Goal: Transaction & Acquisition: Purchase product/service

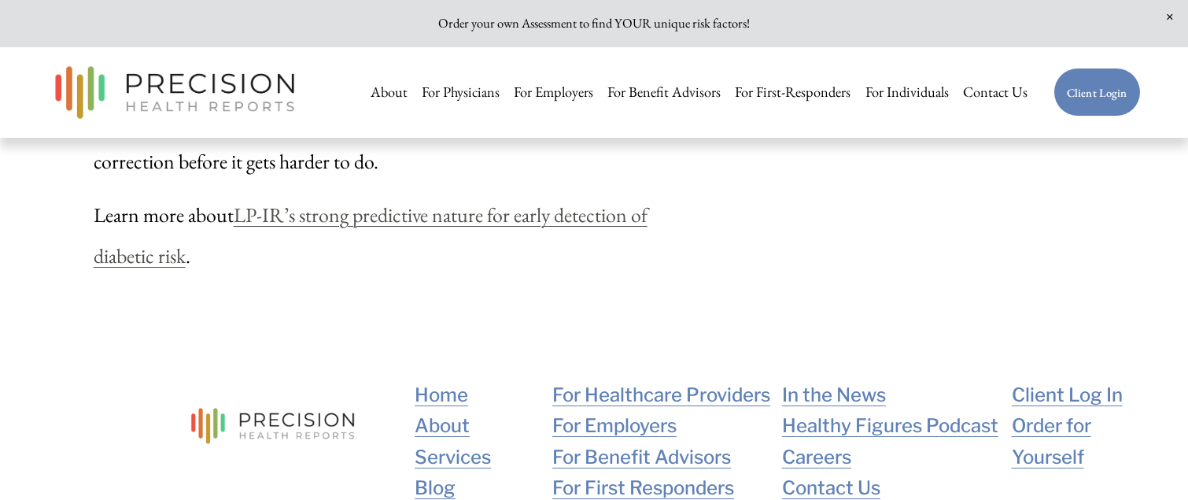
scroll to position [3636, 0]
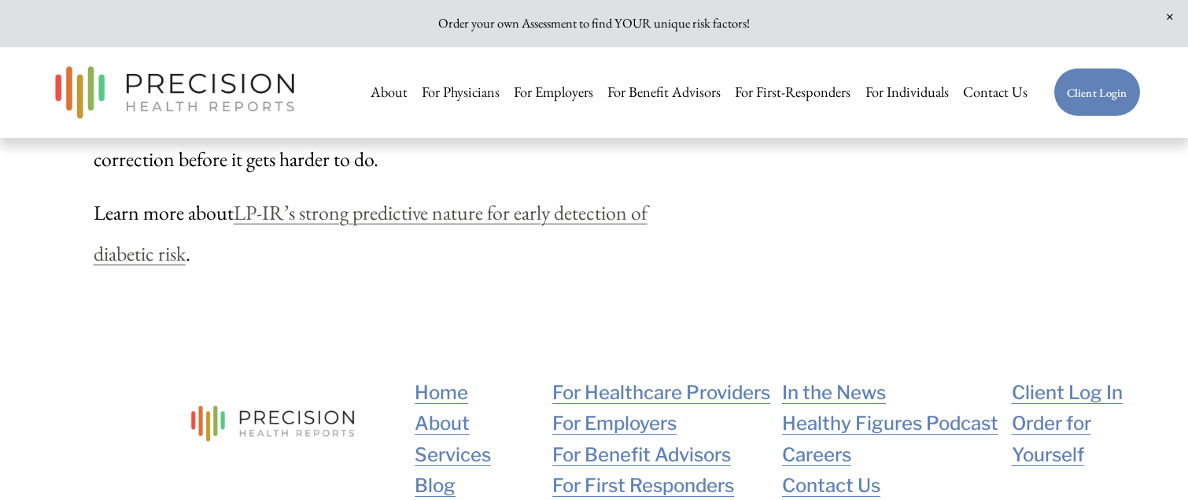
click at [459, 439] on link "Services" at bounding box center [453, 454] width 76 height 31
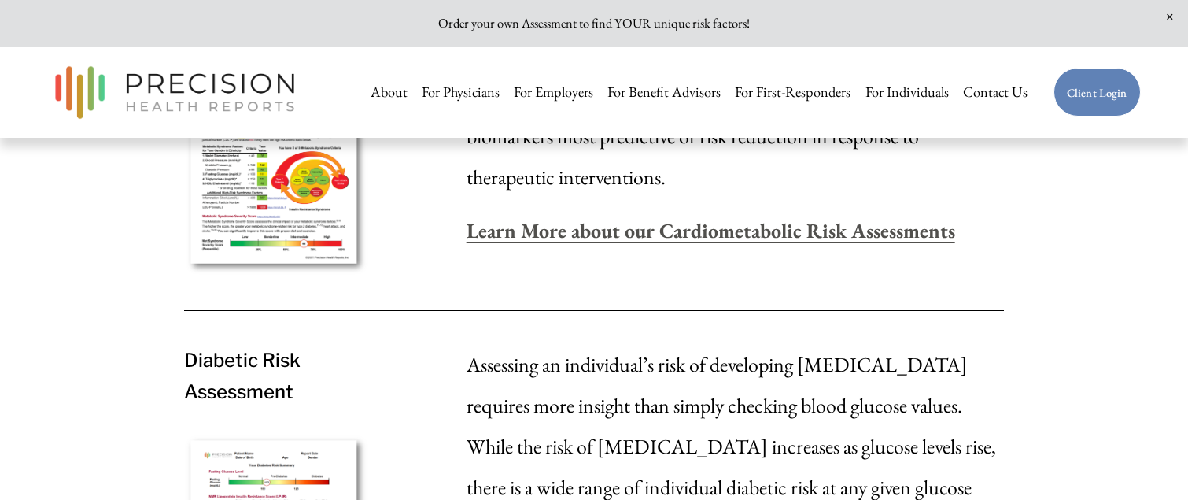
scroll to position [1532, 0]
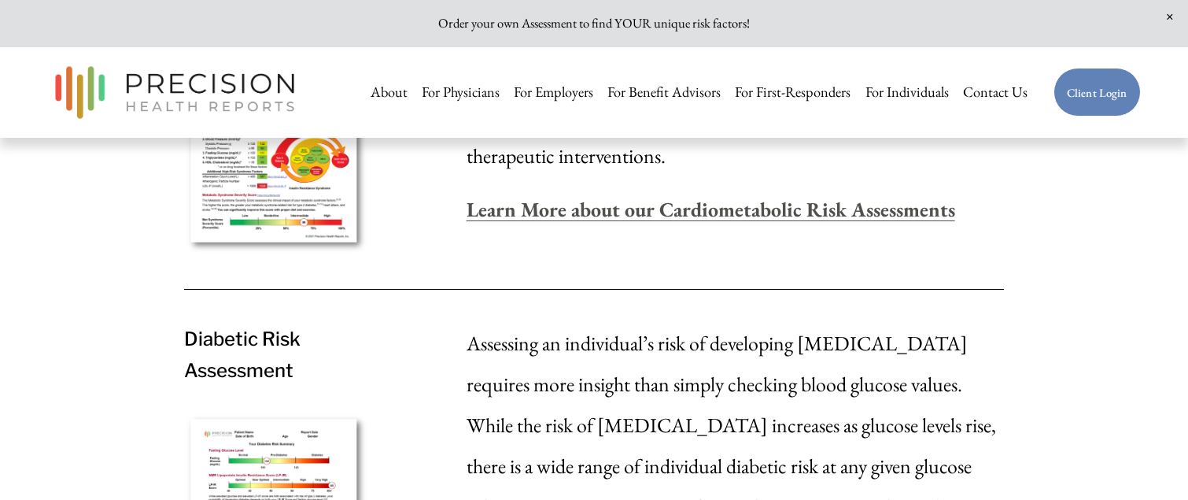
click at [725, 212] on strong "Learn More about our Cardiometabolic Risk Assessments" at bounding box center [711, 209] width 489 height 27
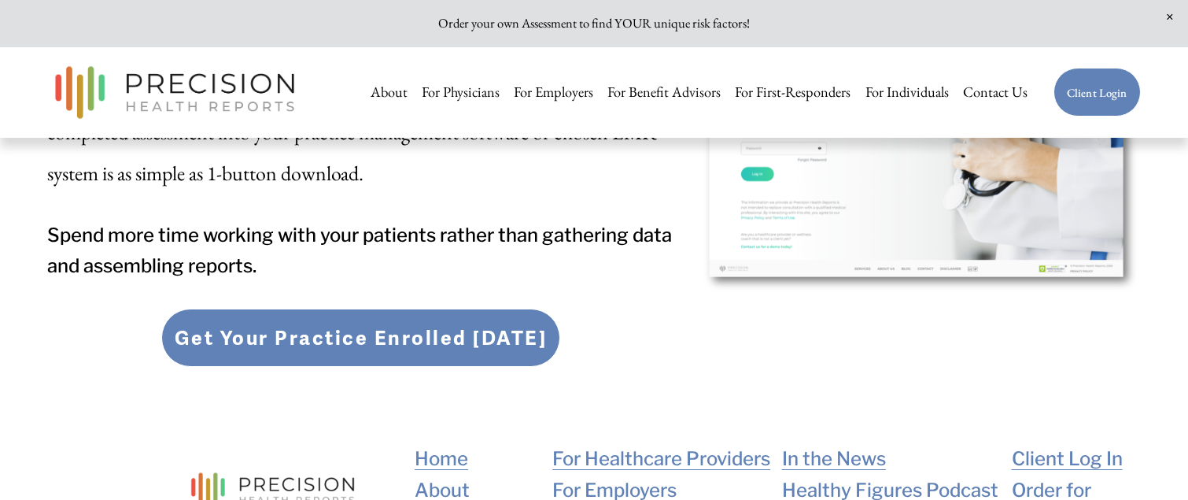
scroll to position [5582, 0]
click at [1053, 474] on link "Order for Yourself" at bounding box center [1076, 505] width 129 height 62
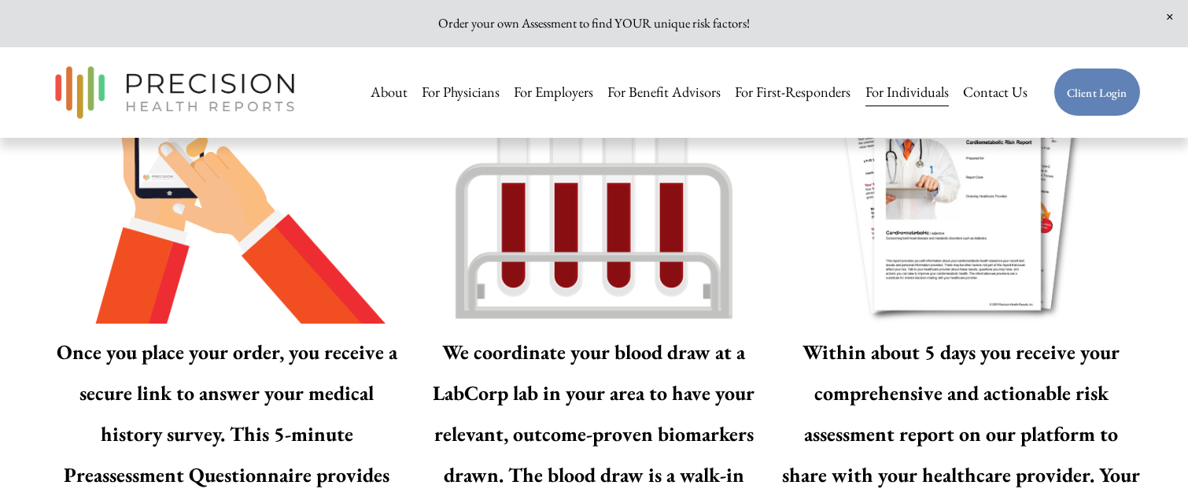
scroll to position [2215, 0]
